Goal: Information Seeking & Learning: Learn about a topic

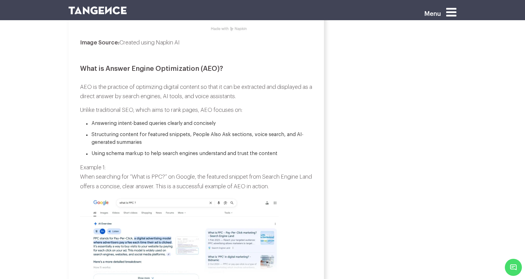
scroll to position [435, 0]
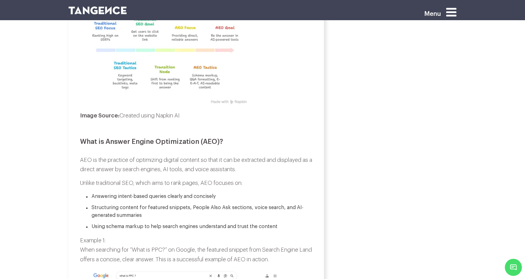
click at [110, 11] on img at bounding box center [98, 11] width 58 height 8
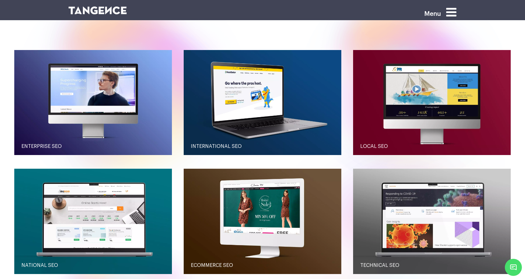
scroll to position [745, 0]
